Goal: Information Seeking & Learning: Check status

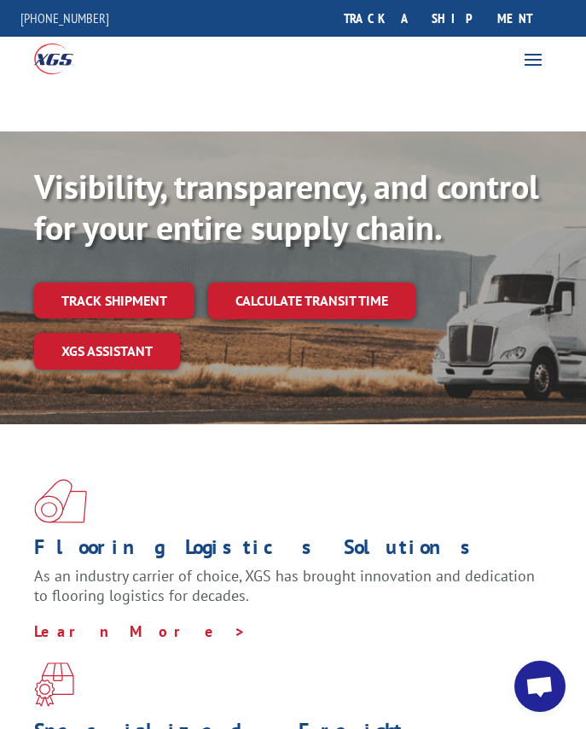
click at [104, 280] on div "Visibility, transparency, and control for your entire supply chain. Track shipm…" at bounding box center [293, 274] width 518 height 218
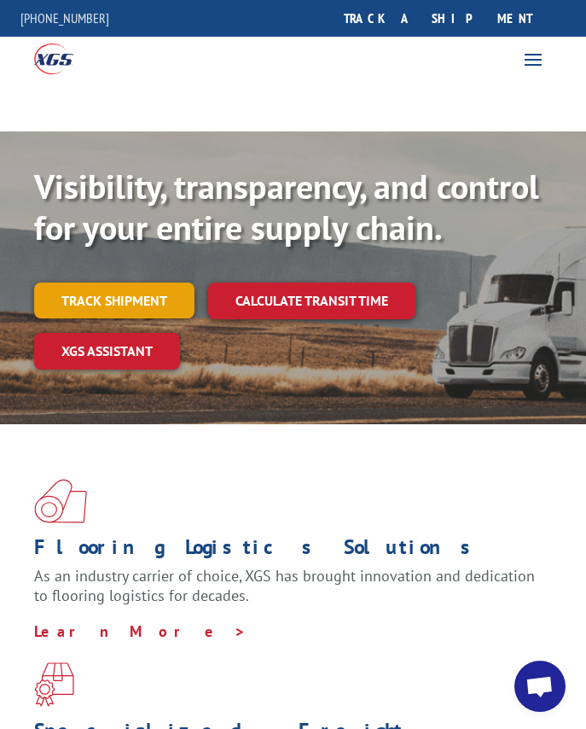
click at [106, 297] on link "Track shipment" at bounding box center [114, 300] width 160 height 36
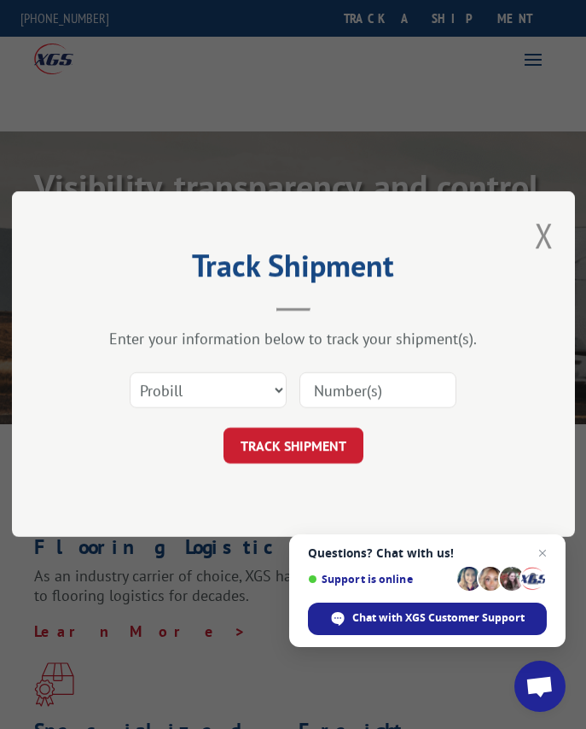
click at [362, 384] on input at bounding box center [377, 391] width 157 height 36
type input "17588579"
drag, startPoint x: 543, startPoint y: 549, endPoint x: 321, endPoint y: 478, distance: 233.9
click at [543, 549] on span "Open chat" at bounding box center [542, 553] width 20 height 20
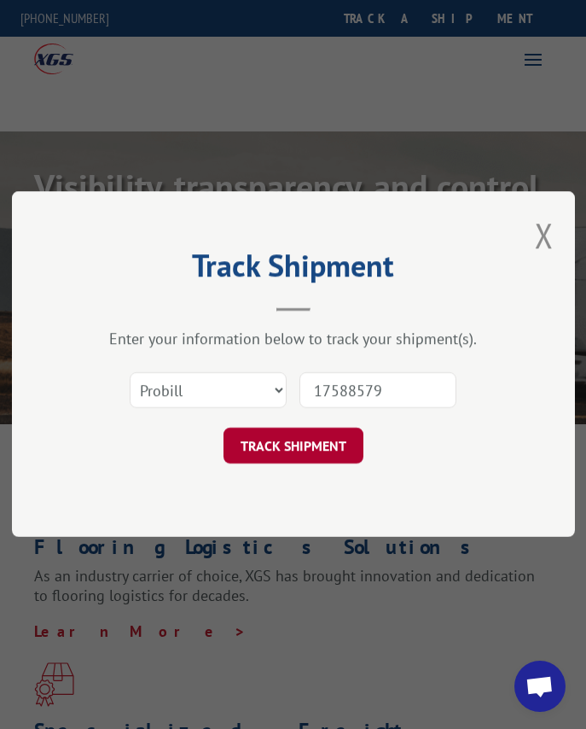
click at [286, 442] on button "TRACK SHIPMENT" at bounding box center [293, 446] width 140 height 36
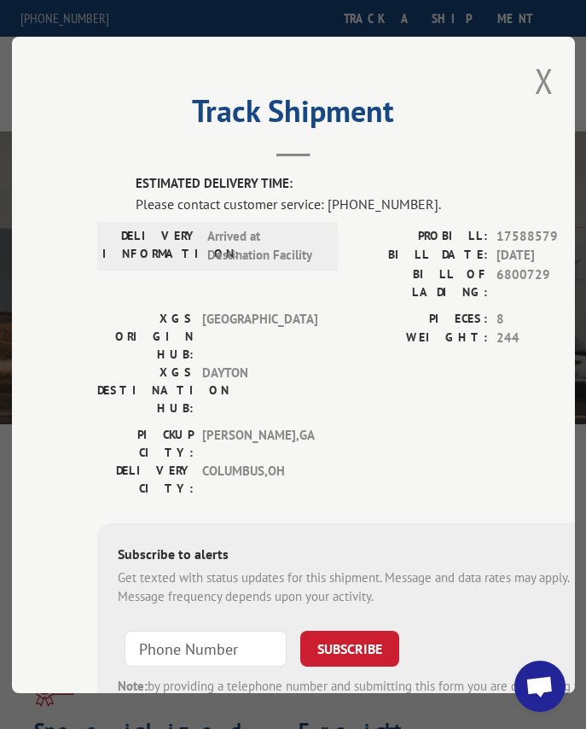
click at [546, 689] on span "Open chat" at bounding box center [539, 688] width 28 height 24
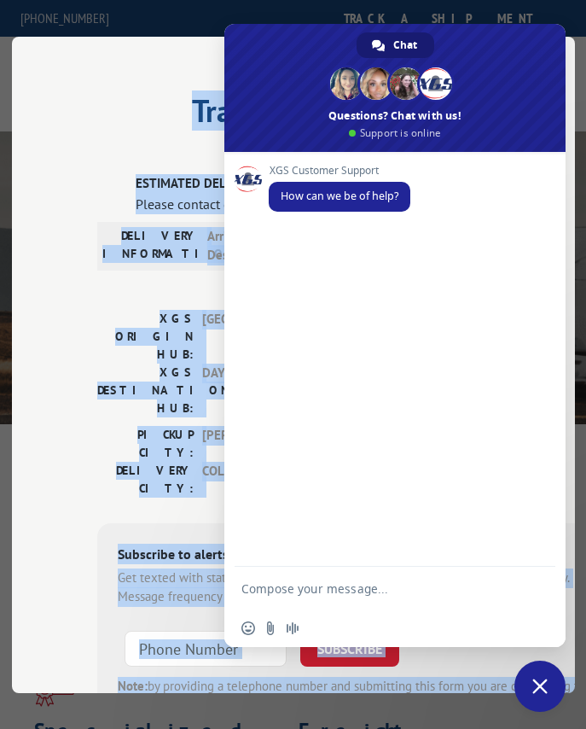
drag, startPoint x: 305, startPoint y: 45, endPoint x: 572, endPoint y: 122, distance: 277.8
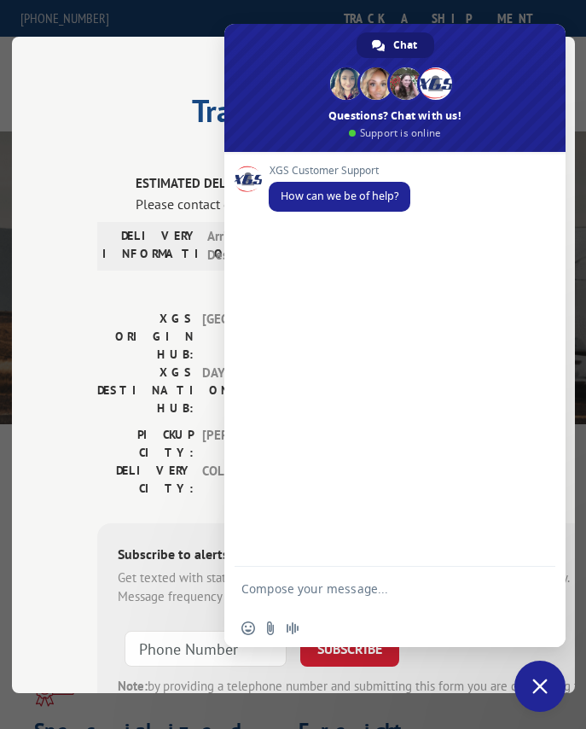
click at [362, 605] on textarea "Compose your message..." at bounding box center [377, 587] width 273 height 43
type textarea "Good afternoon,"
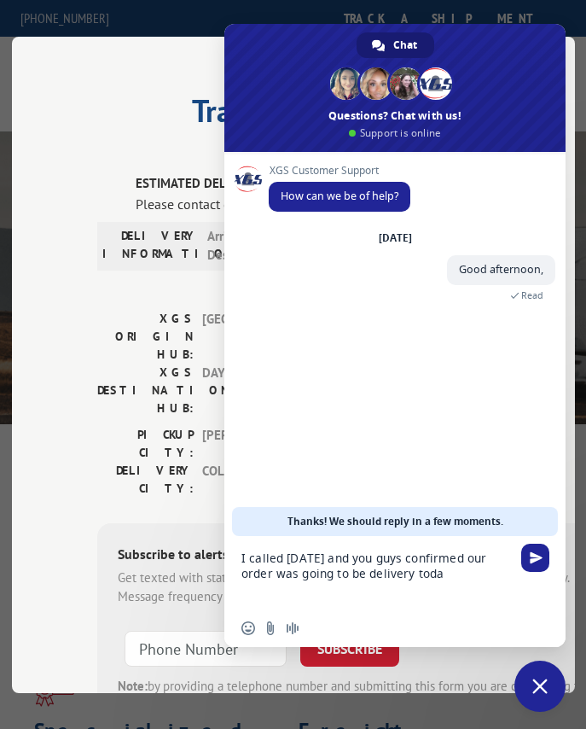
type textarea "I called [DATE] and you guys confirmed our order was going to be delivery [DATE]"
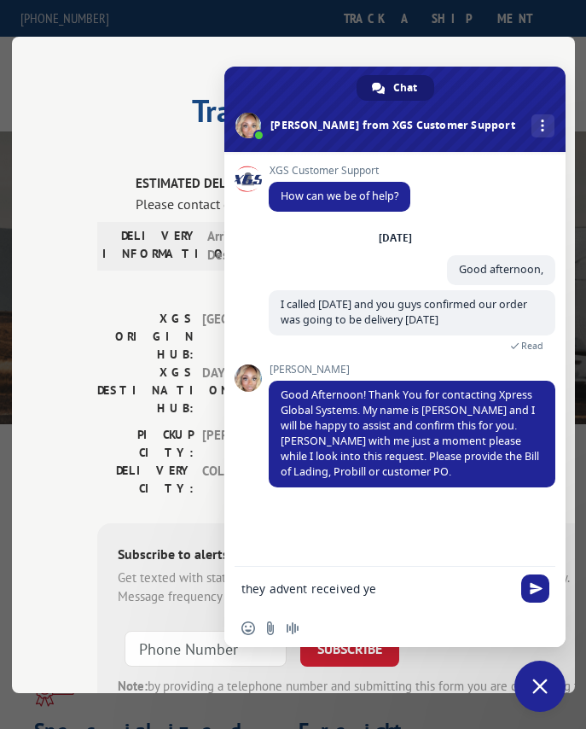
type textarea "they advent received yet"
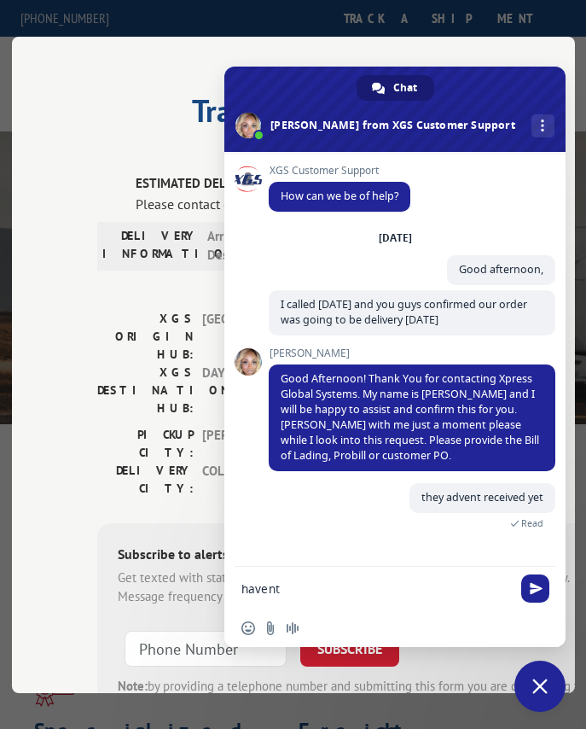
type textarea "havent *"
type textarea "the pribill is 17588579"
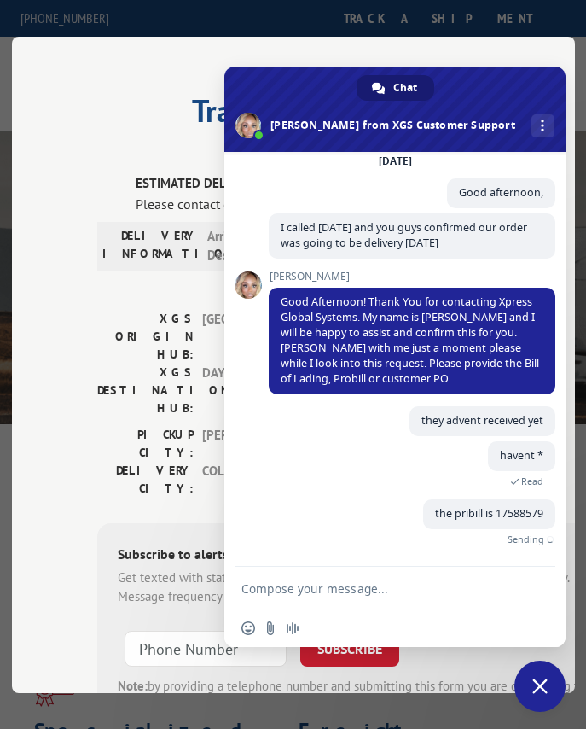
scroll to position [34, 0]
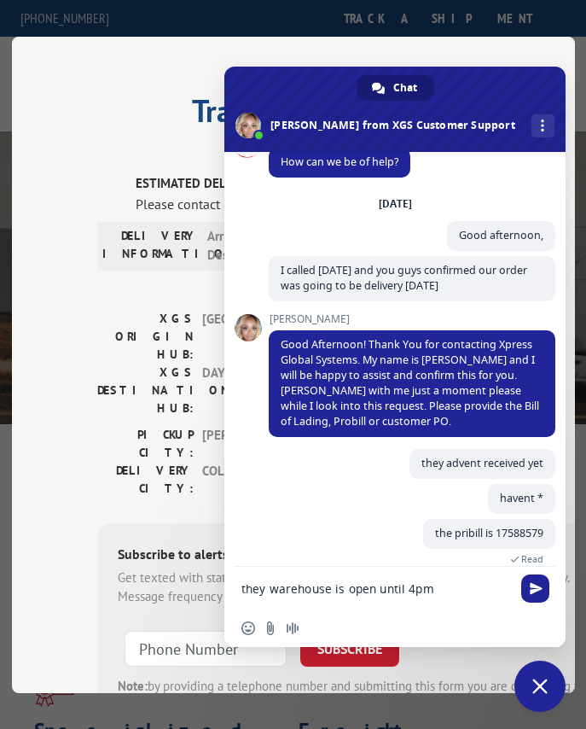
type textarea "they warehouse is open until 4pm"
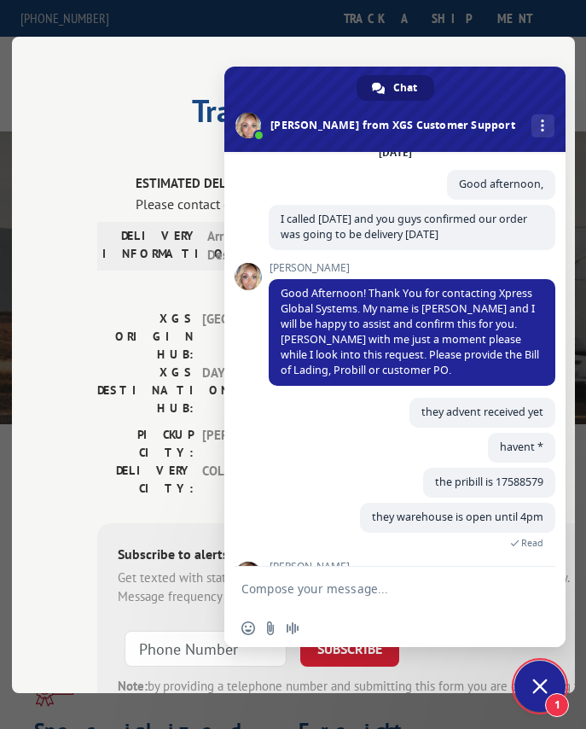
scroll to position [144, 0]
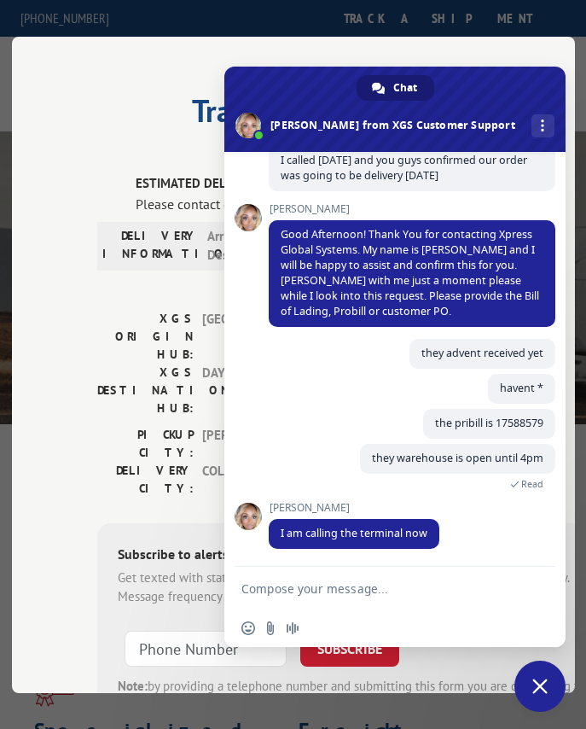
click at [357, 587] on textarea "Compose your message..." at bounding box center [377, 587] width 273 height 43
type textarea "thank you!"
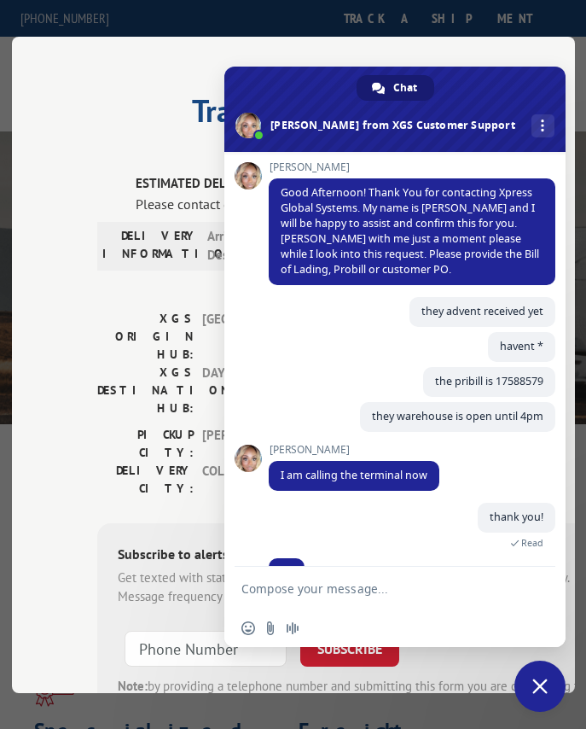
scroll to position [220, 0]
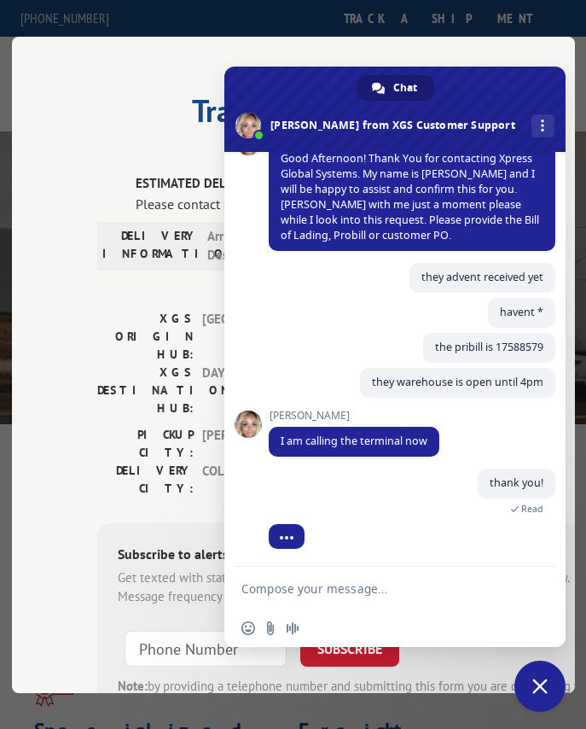
click at [93, 723] on div "Track Shipment ESTIMATED DELIVERY TIME: Please contact customer service: [PHONE…" at bounding box center [293, 364] width 586 height 729
click at [14, 687] on div "Track Shipment ESTIMATED DELIVERY TIME: Please contact customer service: [PHONE…" at bounding box center [293, 365] width 563 height 656
click at [366, 588] on textarea "Compose your message..." at bounding box center [377, 587] width 273 height 43
click at [374, 588] on textarea "Compose your message..." at bounding box center [377, 587] width 273 height 43
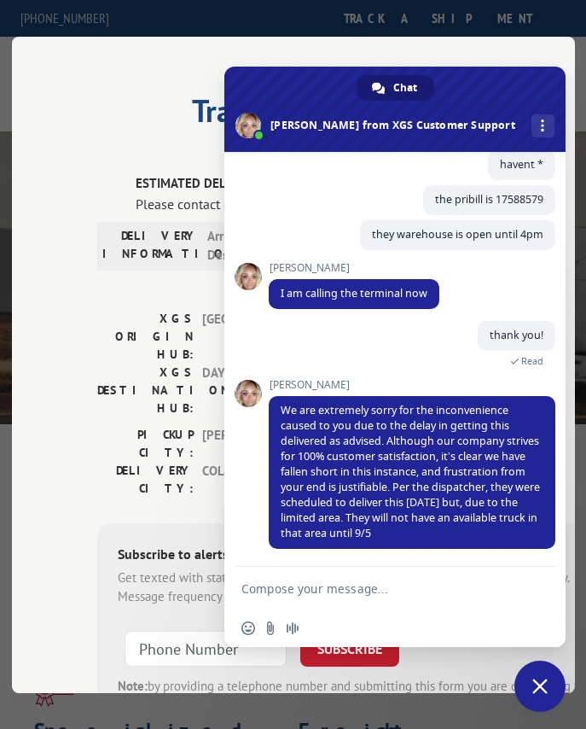
click at [301, 572] on textarea "Compose your message..." at bounding box center [377, 587] width 273 height 43
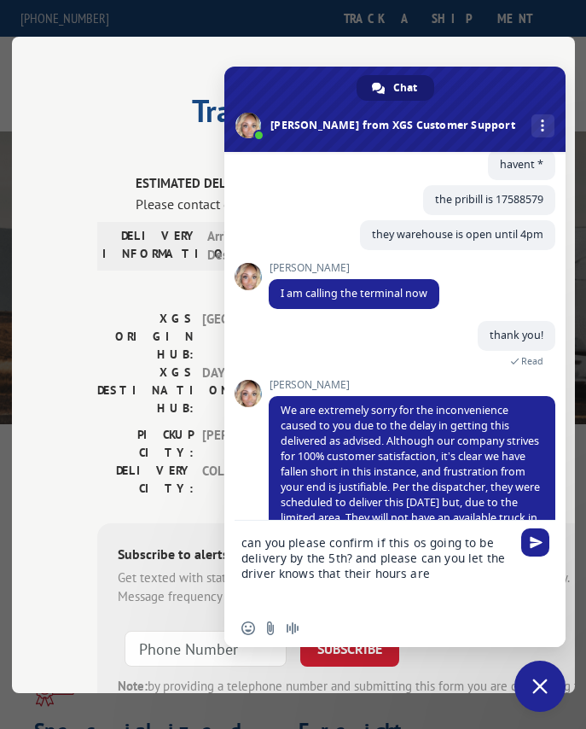
drag, startPoint x: 242, startPoint y: 542, endPoint x: 473, endPoint y: 581, distance: 233.6
click at [454, 586] on textarea "can you please confirm if this os going to be delivery by the 5th? and please c…" at bounding box center [377, 564] width 273 height 89
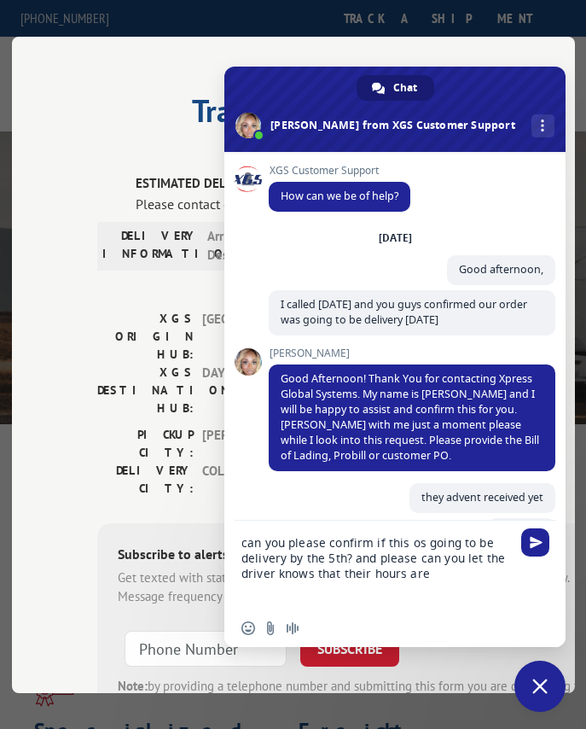
scroll to position [414, 0]
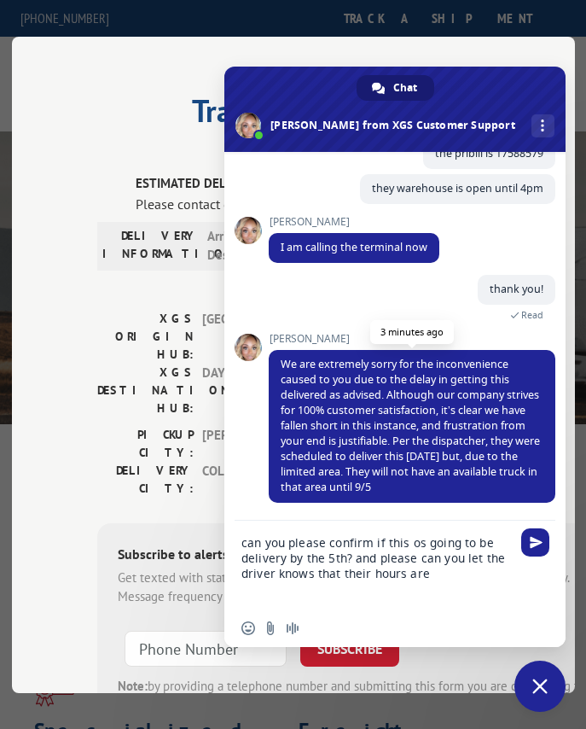
type textarea "T"
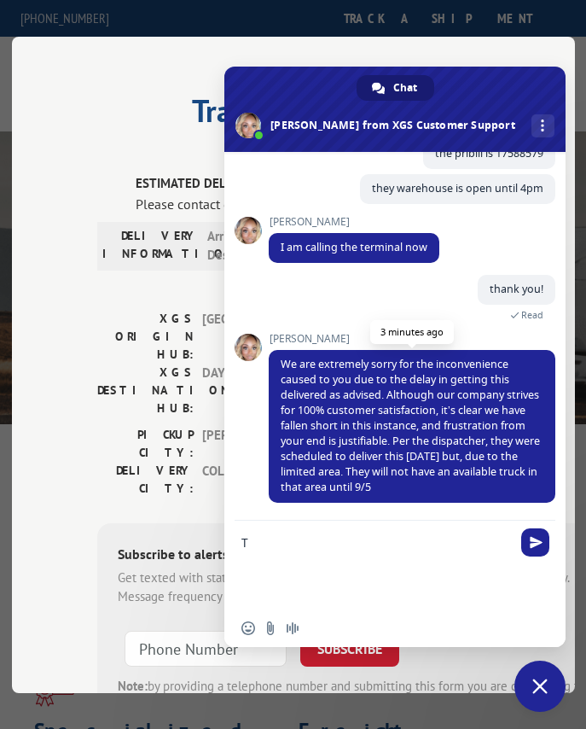
scroll to position [368, 0]
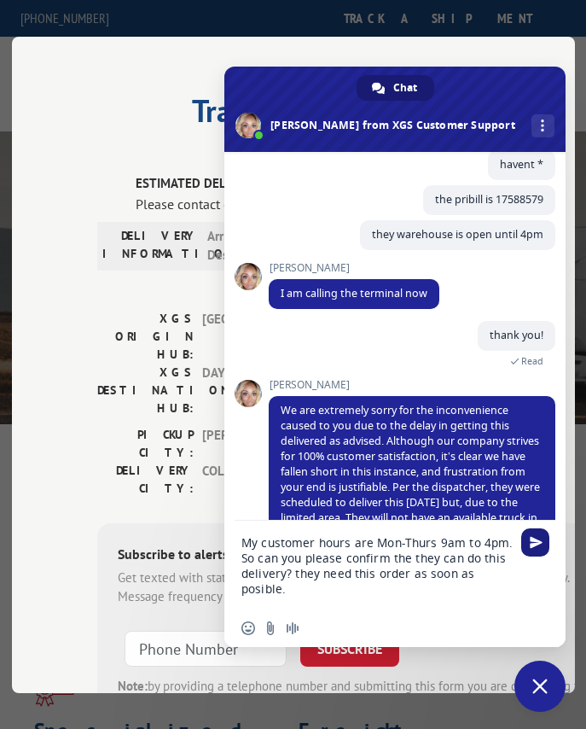
type textarea "My customer hours are Mon-Thurs 9am to 4pm. So can you please confirm the they …"
click at [535, 542] on span "Send" at bounding box center [536, 542] width 13 height 13
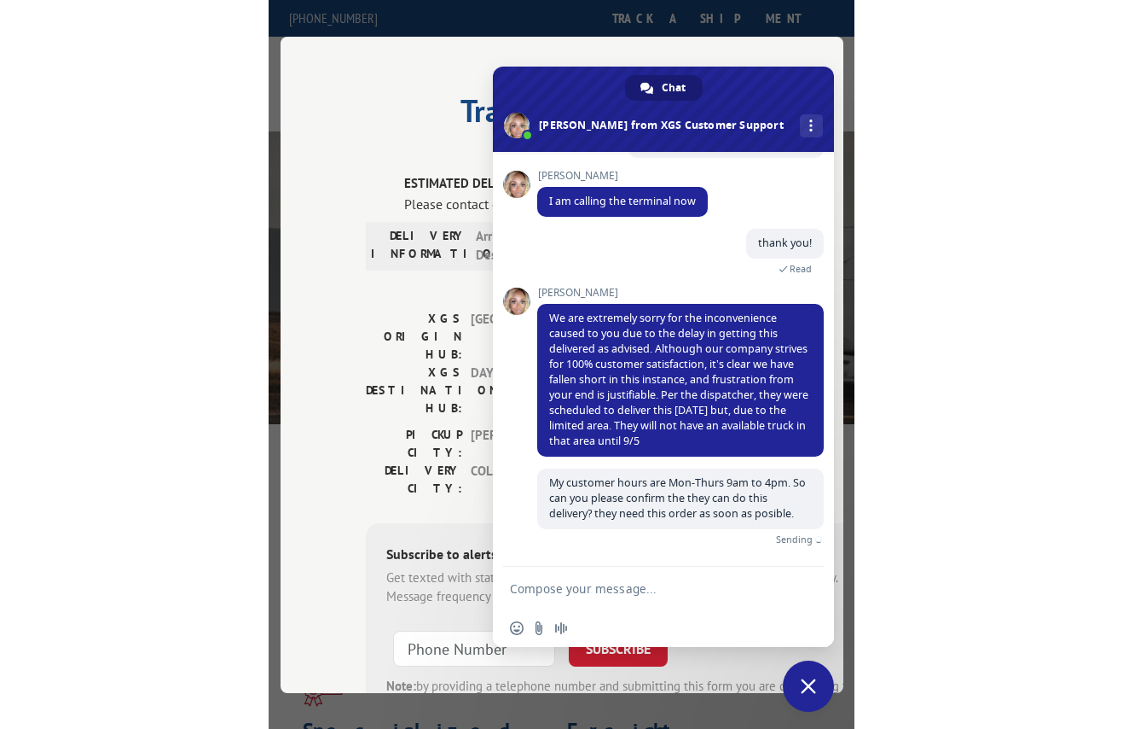
scroll to position [440, 0]
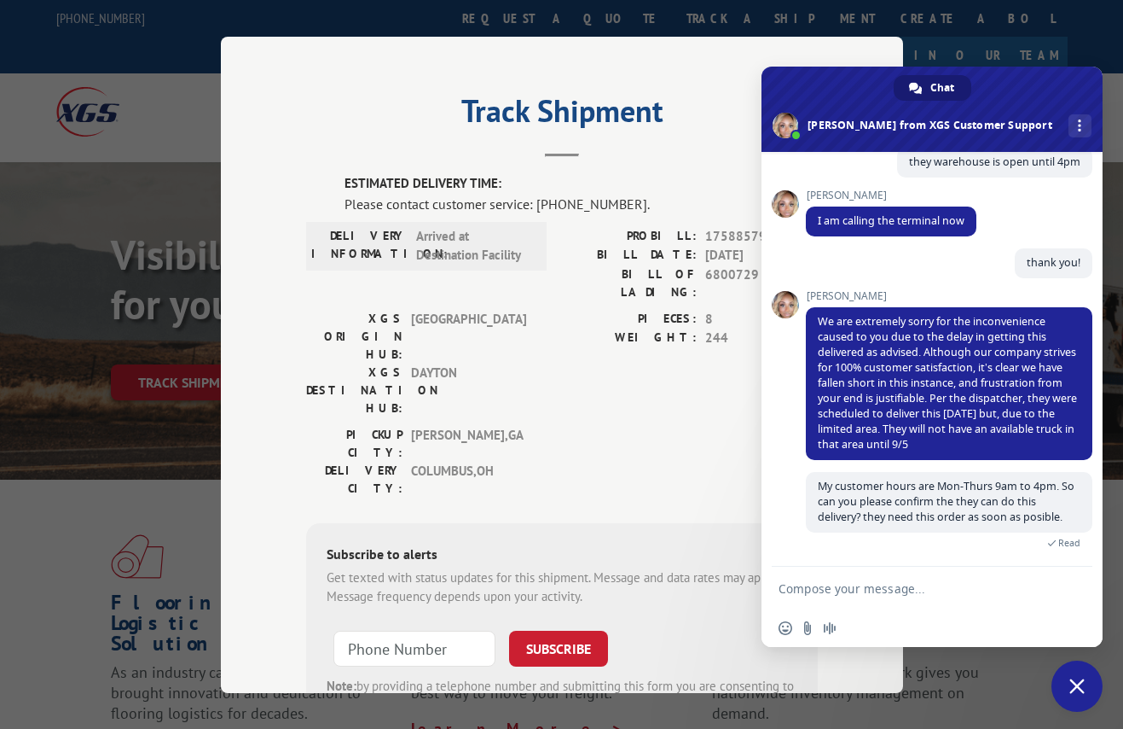
click at [585, 579] on textarea "Compose your message..." at bounding box center [915, 587] width 273 height 43
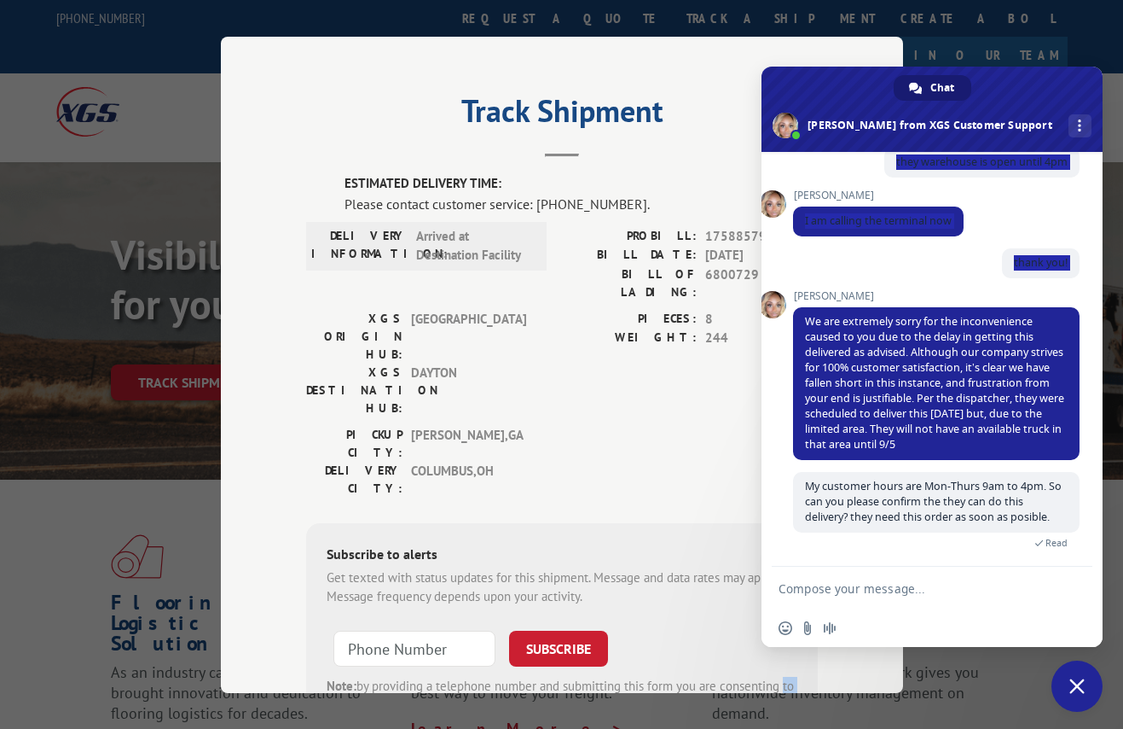
scroll to position [440, 23]
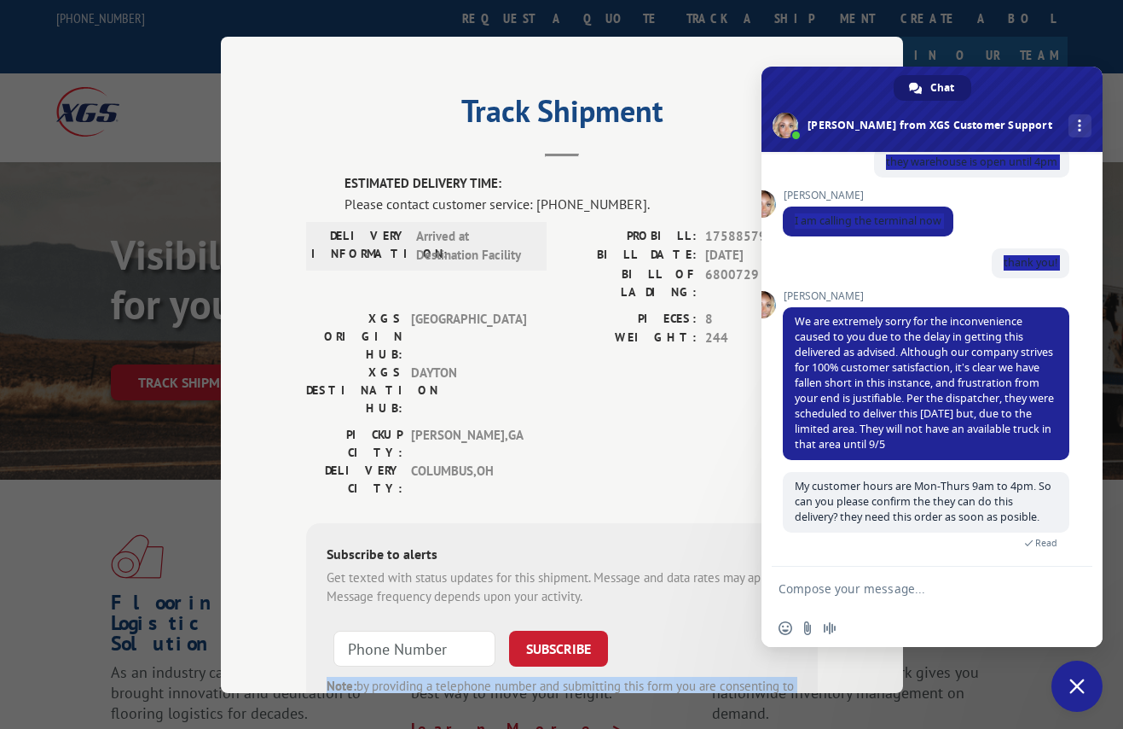
drag, startPoint x: 817, startPoint y: 318, endPoint x: 1113, endPoint y: 524, distance: 360.4
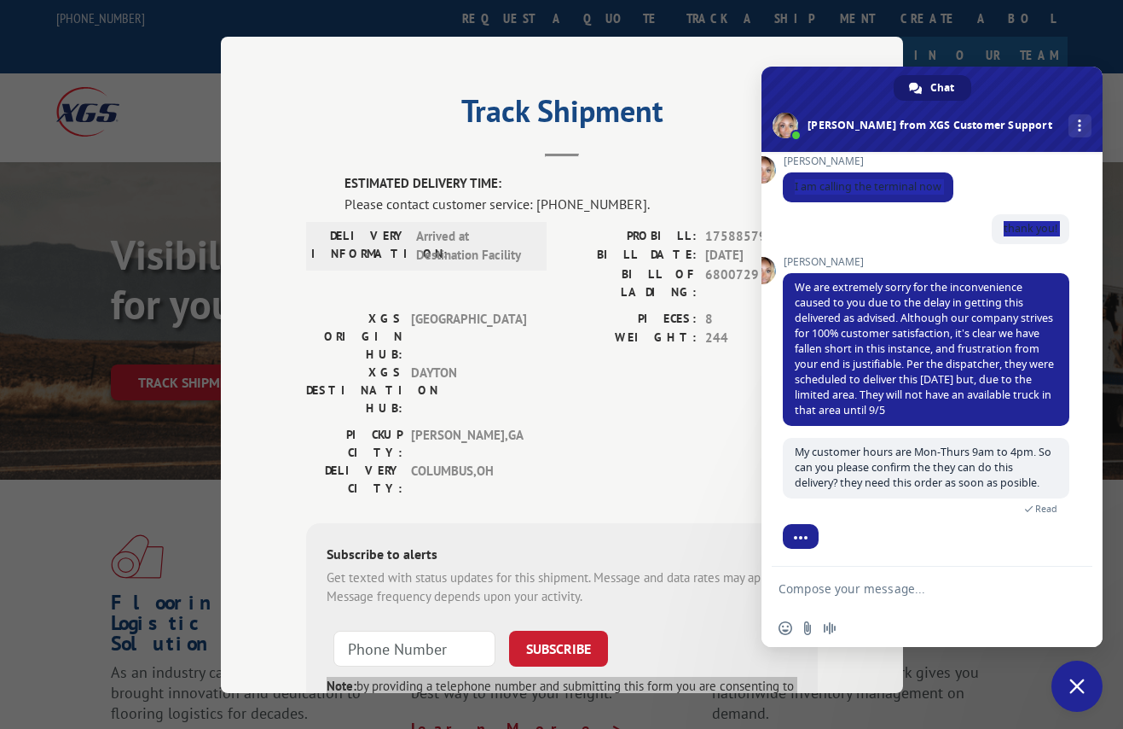
scroll to position [545, 23]
